Goal: Task Accomplishment & Management: Complete application form

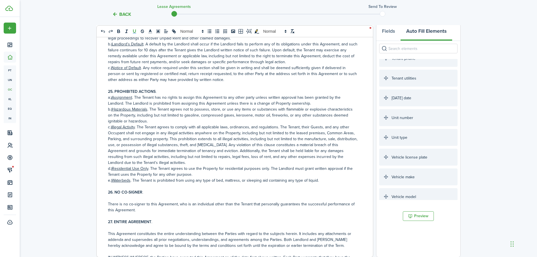
scroll to position [1600, 0]
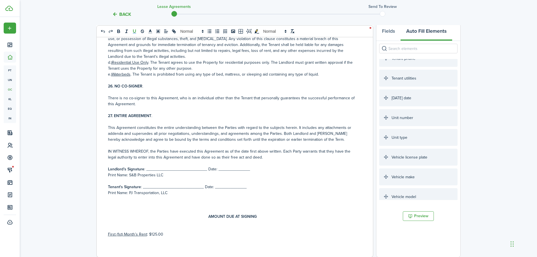
click at [249, 169] on p "Landlord’s Signature : ___________________________ Date: ______________" at bounding box center [233, 169] width 250 height 6
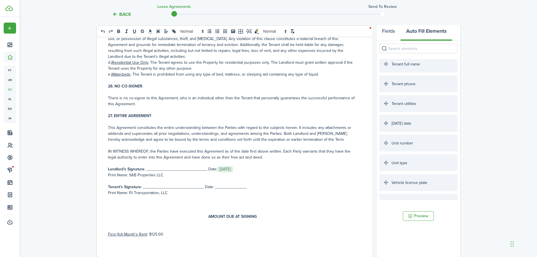
scroll to position [1064, 0]
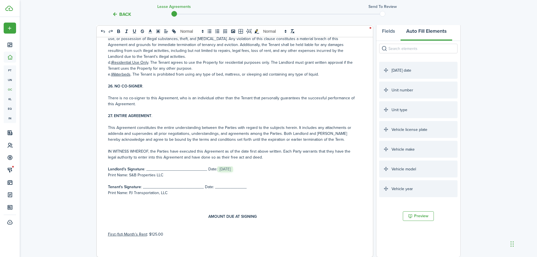
click at [249, 187] on p "Tenant's Signature : ___________________________ Date: ______________" at bounding box center [233, 187] width 250 height 6
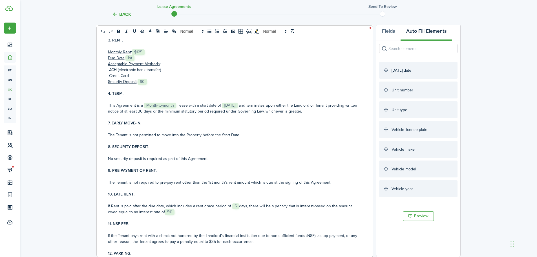
scroll to position [141, 0]
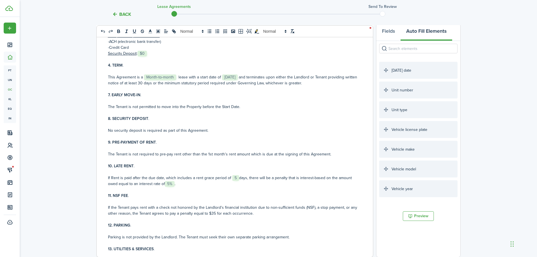
click at [108, 130] on p "No security deposit is required as part of this Agreement." at bounding box center [233, 130] width 250 height 6
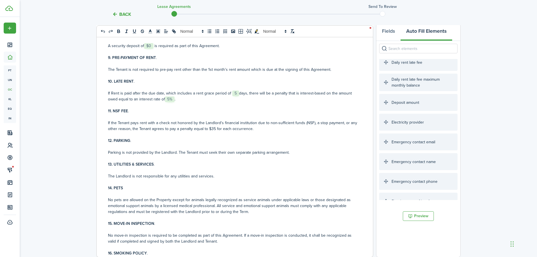
scroll to position [254, 0]
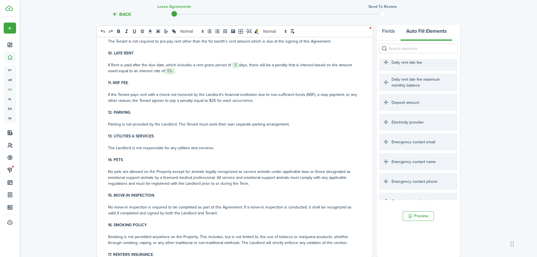
click at [300, 125] on p "Parking is not provided by the Landlord. The Tenant must seek their own separat…" at bounding box center [233, 124] width 250 height 6
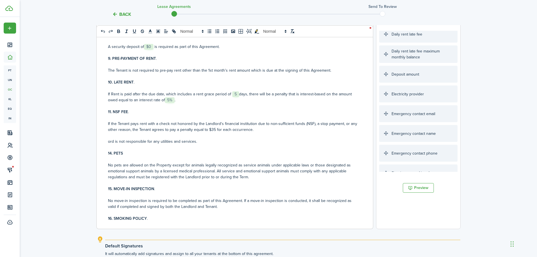
scroll to position [225, 0]
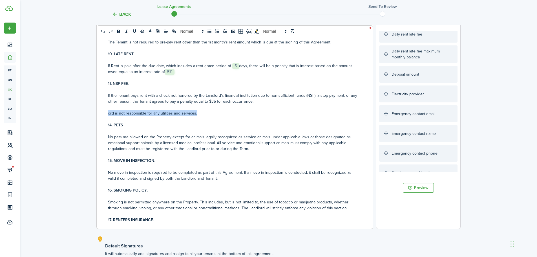
drag, startPoint x: 202, startPoint y: 112, endPoint x: 98, endPoint y: 114, distance: 104.3
click at [98, 114] on div "LEASE AGREEMENT 1. THE PARTIES . This Lease Agreement (“Agreement”) made on the…" at bounding box center [233, 117] width 272 height 221
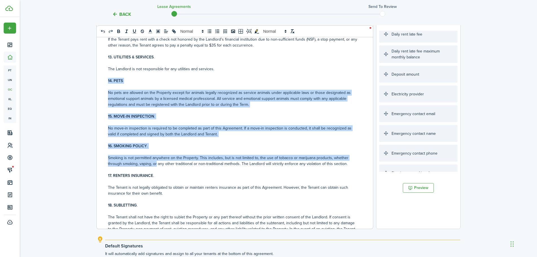
scroll to position [281, 0]
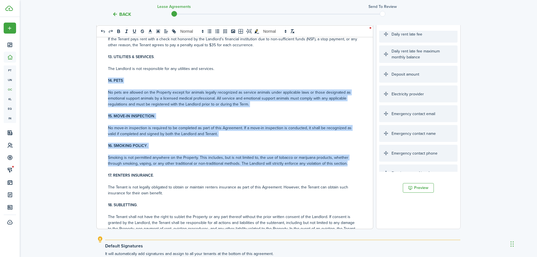
drag, startPoint x: 107, startPoint y: 136, endPoint x: 351, endPoint y: 165, distance: 245.0
click at [351, 165] on div "LEASE AGREEMENT 1. THE PARTIES . This Lease Agreement (“Agreement”) made on the…" at bounding box center [233, 117] width 272 height 221
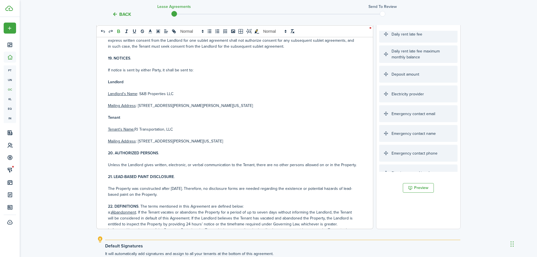
scroll to position [387, 0]
click at [177, 128] on p "Tenant's Name: PJ Transportation, LLC" at bounding box center [233, 129] width 250 height 6
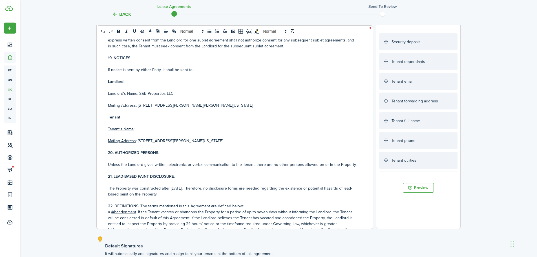
scroll to position [935, 0]
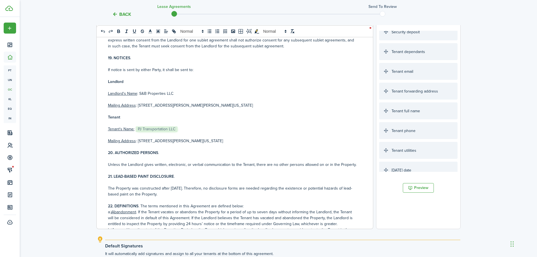
click at [228, 140] on p "Mailing Address : [STREET_ADDRESS][PERSON_NAME][US_STATE]" at bounding box center [233, 141] width 250 height 6
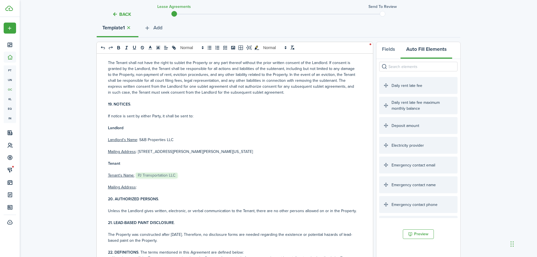
scroll to position [58, 0]
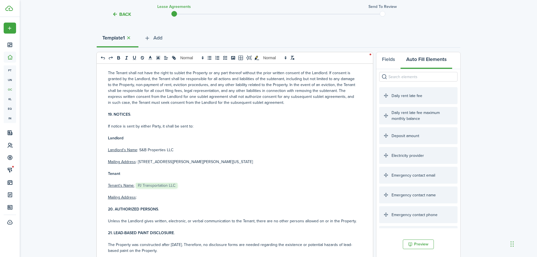
click at [406, 74] on input "search" at bounding box center [418, 77] width 78 height 10
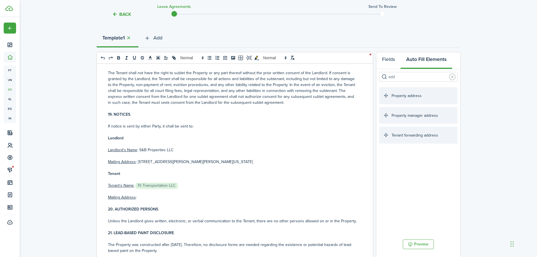
type input "add"
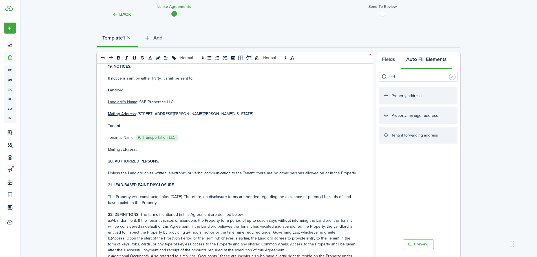
scroll to position [443, 0]
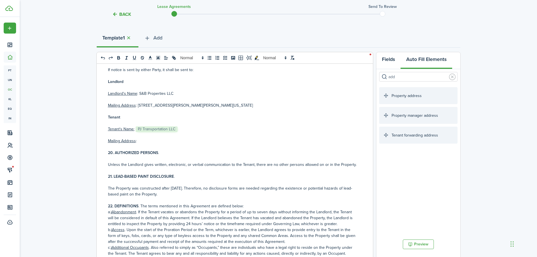
click at [392, 58] on button "Fields" at bounding box center [388, 60] width 24 height 17
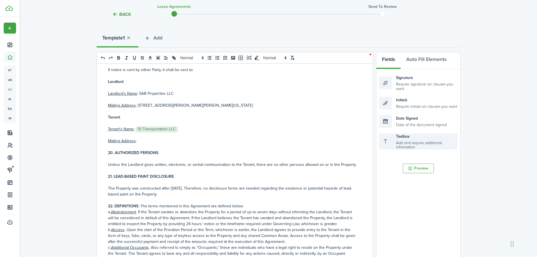
click at [414, 143] on div "Textbox Add and require additional information" at bounding box center [418, 141] width 78 height 16
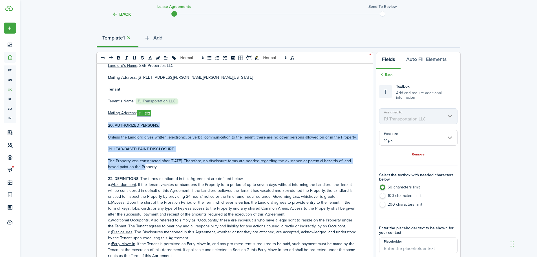
scroll to position [471, 0]
drag, startPoint x: 108, startPoint y: 152, endPoint x: 188, endPoint y: 164, distance: 80.7
click at [188, 164] on div "LEASE AGREEMENT 1. THE PARTIES . This Lease Agreement (“Agreement”) made on the…" at bounding box center [233, 174] width 272 height 221
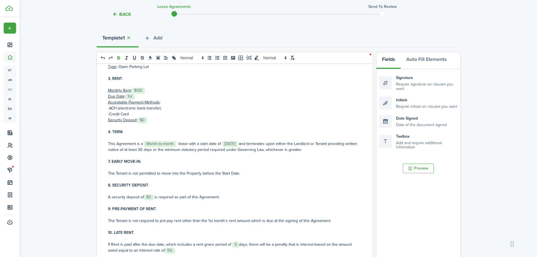
scroll to position [113, 0]
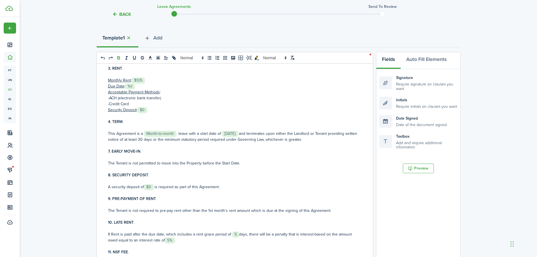
click at [108, 150] on strong "7. EARLY MOVE-IN" at bounding box center [124, 151] width 32 height 6
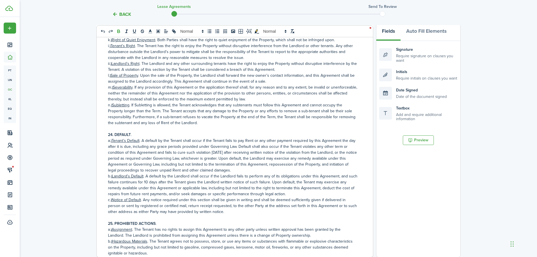
scroll to position [1191, 0]
click at [112, 134] on strong "24. DEFAULT" at bounding box center [119, 134] width 23 height 6
click at [111, 220] on strong "25. PROHIBITED ACTIONS" at bounding box center [132, 223] width 48 height 6
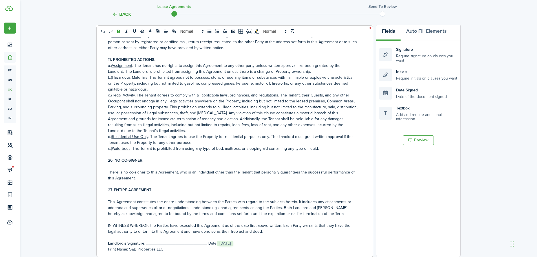
scroll to position [1361, 0]
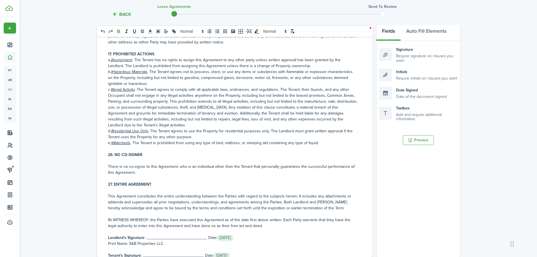
drag, startPoint x: 111, startPoint y: 154, endPoint x: 113, endPoint y: 160, distance: 5.9
click at [111, 154] on strong "26. NO CO-SIGNER" at bounding box center [125, 155] width 34 height 6
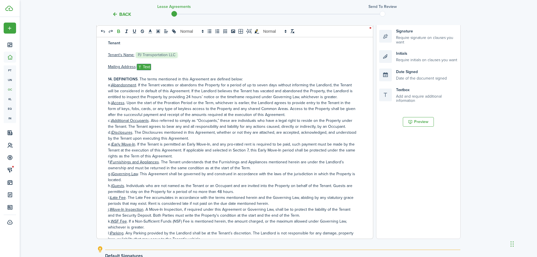
scroll to position [114, 0]
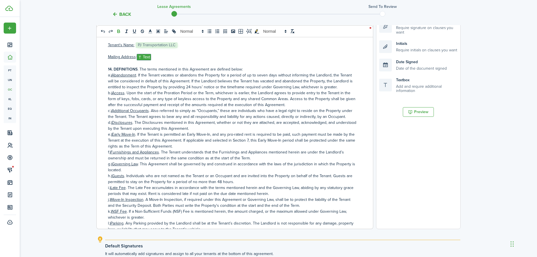
click at [152, 110] on p "c.) Additional Occupants . Also referred to simply as “Occupants,” these are in…" at bounding box center [233, 114] width 250 height 12
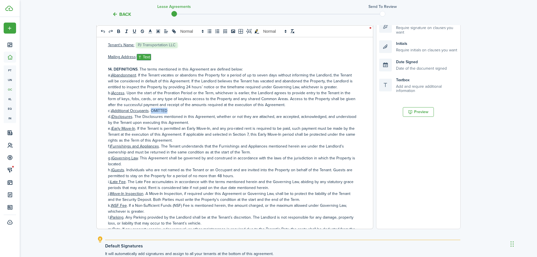
copy p "OMITTED"
copy p "Omitted"
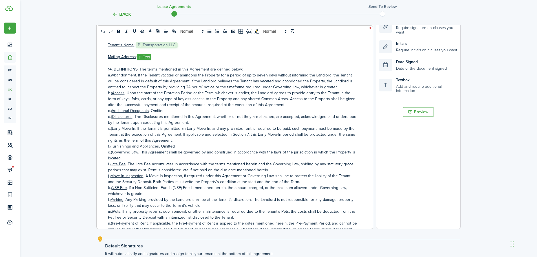
click at [184, 147] on p "f.) Furnishings and Appliances . Omitted" at bounding box center [233, 146] width 250 height 6
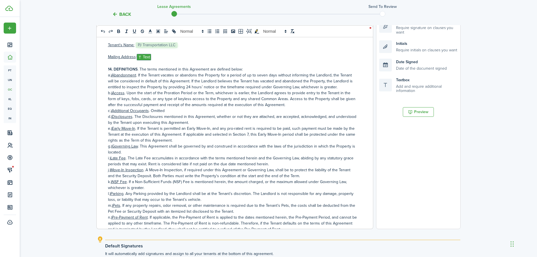
click at [167, 109] on p "c.) Additional Occupants . Omitted" at bounding box center [233, 111] width 250 height 6
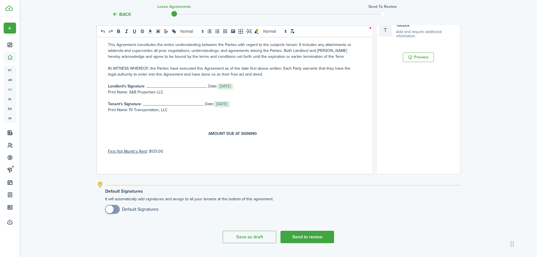
scroll to position [182, 0]
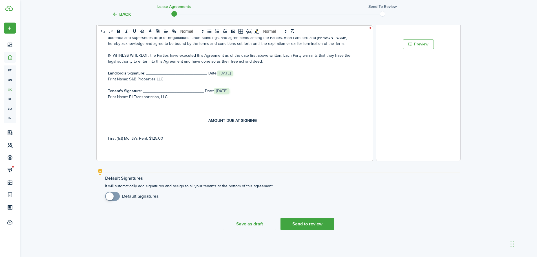
click at [109, 194] on span at bounding box center [110, 196] width 8 height 8
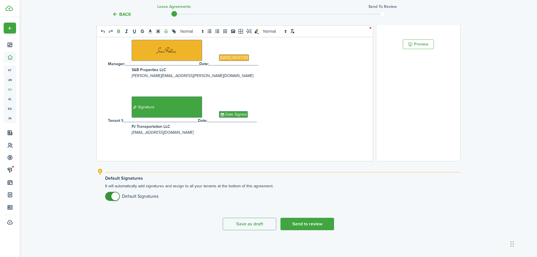
click at [113, 195] on span at bounding box center [115, 196] width 8 height 8
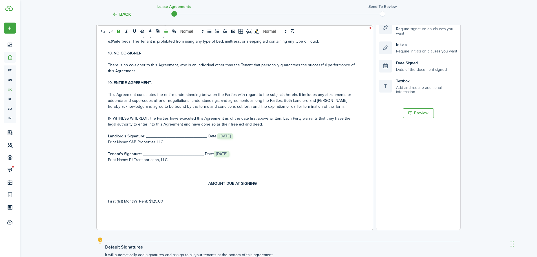
scroll to position [85, 0]
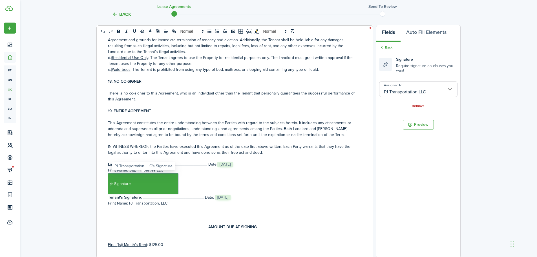
click at [147, 184] on span "Signature" at bounding box center [143, 183] width 70 height 21
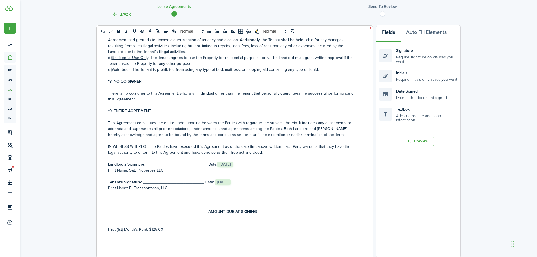
click at [204, 182] on p "Tenant's Signature : ___________﻿﻿________________ Date: ﻿ [DATE] ﻿" at bounding box center [233, 182] width 250 height 6
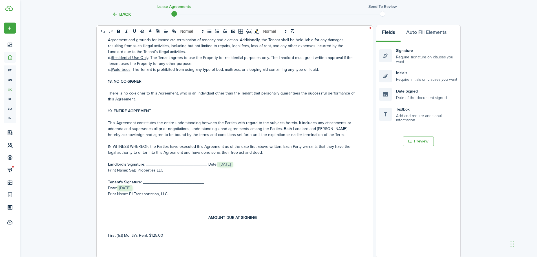
click at [204, 182] on p "Tenant's Signature : ___________﻿﻿________________" at bounding box center [233, 182] width 250 height 6
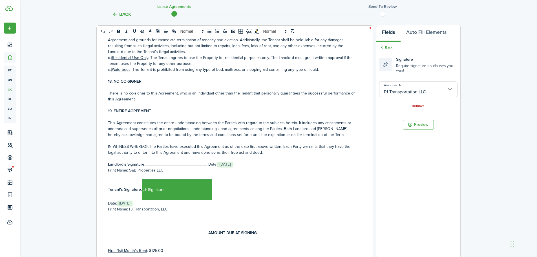
click at [159, 206] on p "Date: ﻿﻿ [DATE] ﻿" at bounding box center [233, 203] width 250 height 6
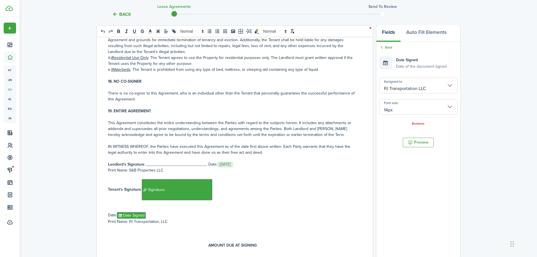
click at [107, 215] on div "LEASE AGREEMENT 1. THE PARTIES . This Lease Agreement (“Agreement”) made on the…" at bounding box center [233, 147] width 272 height 221
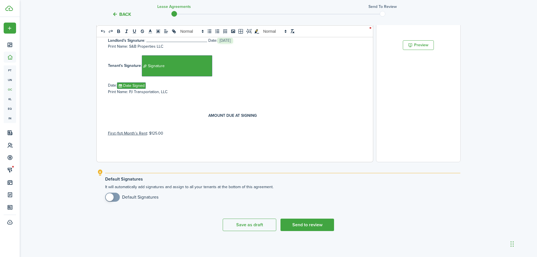
scroll to position [182, 0]
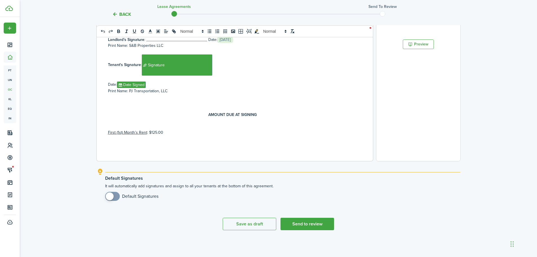
checkbox input "true"
click at [111, 198] on span at bounding box center [110, 196] width 8 height 8
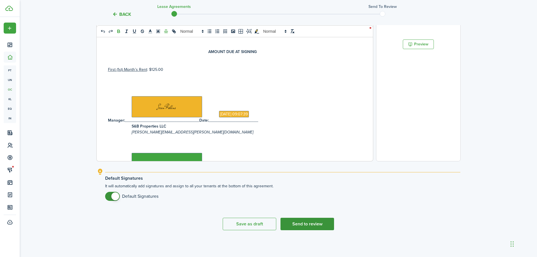
click at [311, 222] on button "Send to review" at bounding box center [308, 224] width 54 height 12
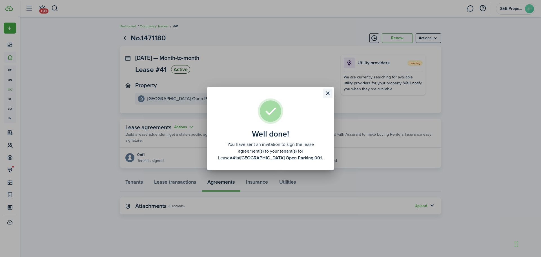
click at [329, 92] on button "Close modal" at bounding box center [328, 94] width 10 height 10
